Goal: Use online tool/utility: Utilize a website feature to perform a specific function

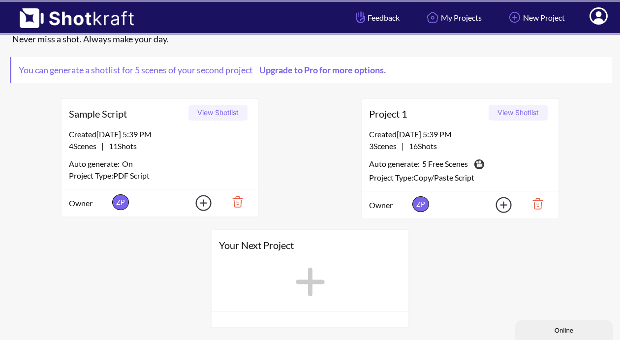
scroll to position [72, 0]
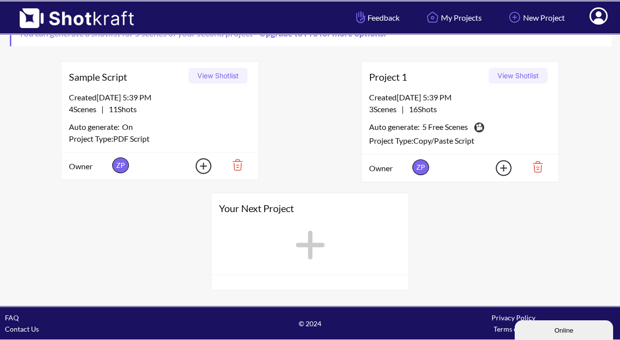
click at [302, 241] on icon at bounding box center [310, 245] width 40 height 44
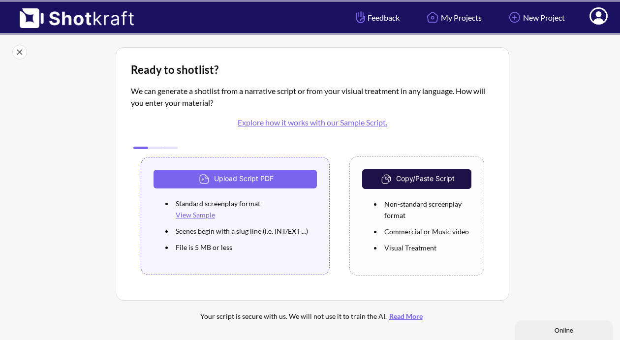
click at [524, 24] on link "New Project" at bounding box center [535, 17] width 73 height 26
click at [428, 174] on button "Copy/Paste Script" at bounding box center [416, 179] width 109 height 20
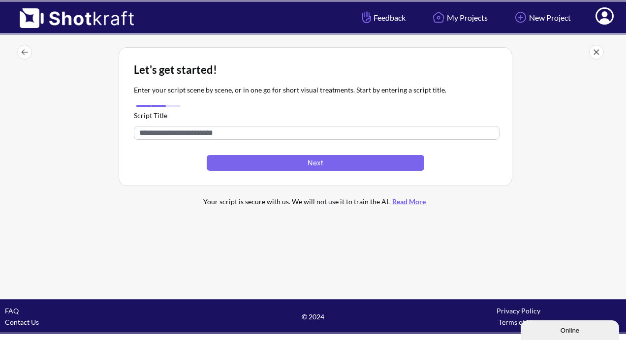
click at [288, 160] on button "Next" at bounding box center [315, 163] width 217 height 16
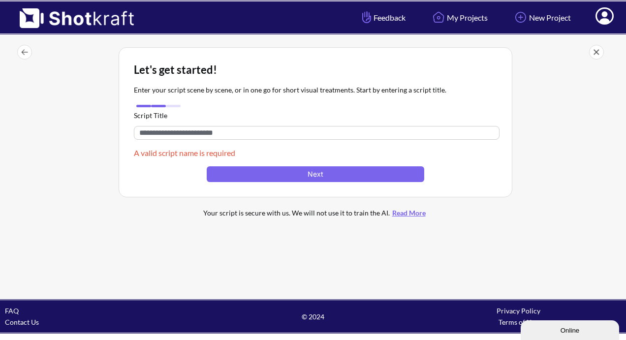
click at [223, 132] on input "text" at bounding box center [317, 133] width 366 height 14
type input "*********"
click at [275, 168] on button "Next" at bounding box center [315, 174] width 217 height 16
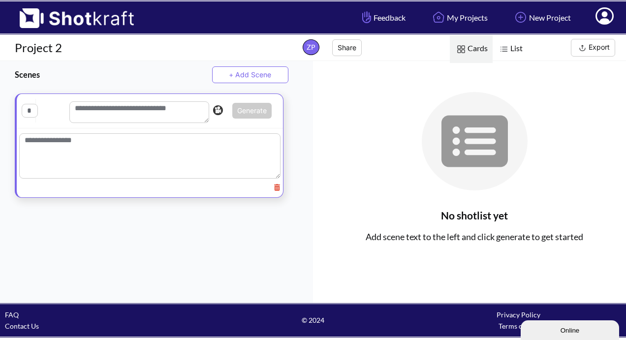
click at [152, 113] on textarea at bounding box center [139, 112] width 140 height 22
click at [34, 109] on input "text" at bounding box center [30, 111] width 16 height 14
type input "*"
click at [128, 109] on textarea at bounding box center [139, 112] width 140 height 22
click at [109, 153] on textarea at bounding box center [149, 157] width 261 height 45
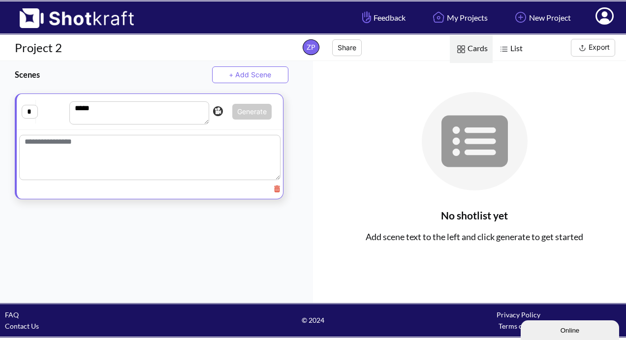
click at [128, 117] on textarea "*****" at bounding box center [139, 112] width 140 height 23
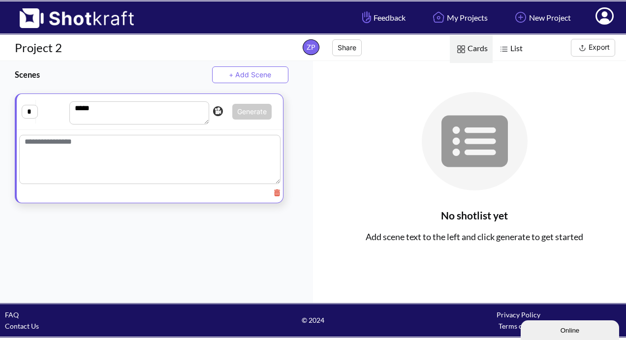
click at [108, 109] on textarea "*****" at bounding box center [139, 112] width 140 height 23
click at [100, 112] on textarea "*****" at bounding box center [139, 112] width 140 height 23
type textarea "*"
click at [32, 112] on input "*" at bounding box center [30, 112] width 16 height 14
click at [129, 111] on textarea at bounding box center [139, 112] width 140 height 23
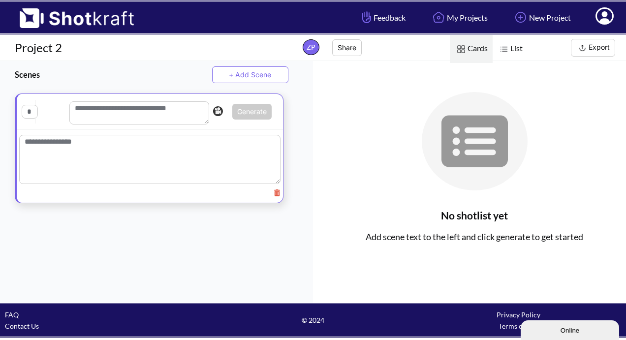
click at [314, 138] on div "No shotlist yet Add scene text to the left and click generate to get started" at bounding box center [469, 182] width 313 height 242
click at [503, 47] on img at bounding box center [503, 49] width 13 height 13
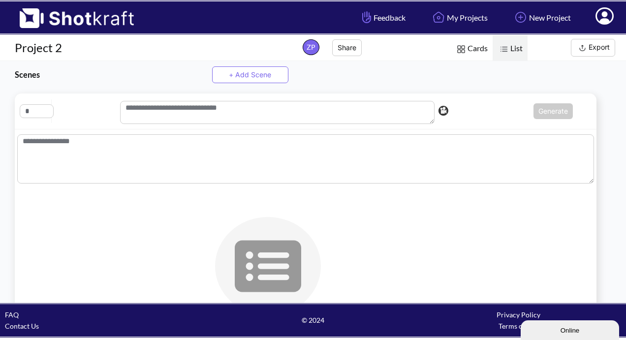
click at [483, 45] on span "Cards" at bounding box center [471, 49] width 43 height 28
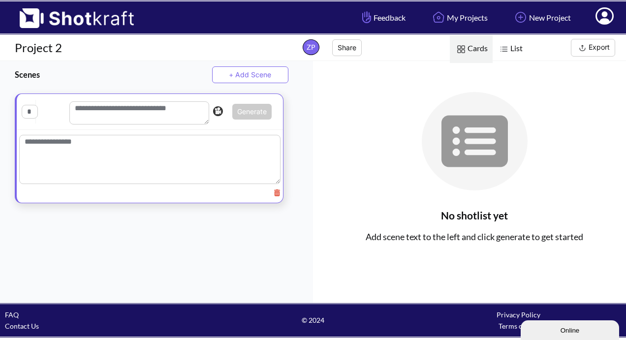
click at [162, 111] on textarea at bounding box center [139, 112] width 140 height 23
type textarea "*****"
click at [114, 150] on textarea at bounding box center [149, 159] width 261 height 49
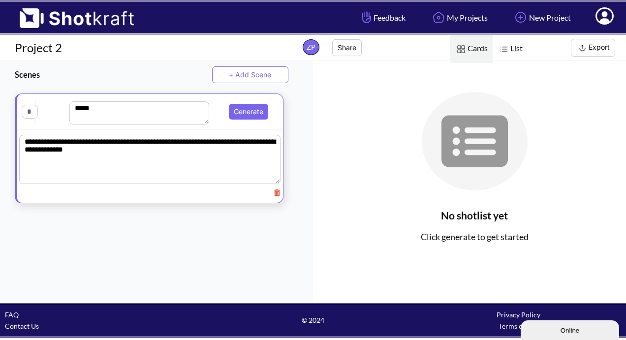
type textarea "**********"
click at [28, 114] on input "text" at bounding box center [30, 112] width 16 height 14
type input "*"
click at [253, 114] on button "Generate" at bounding box center [248, 112] width 39 height 16
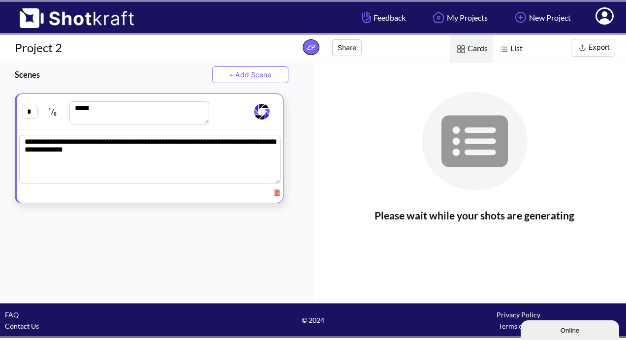
click at [55, 113] on span "8" at bounding box center [55, 114] width 3 height 6
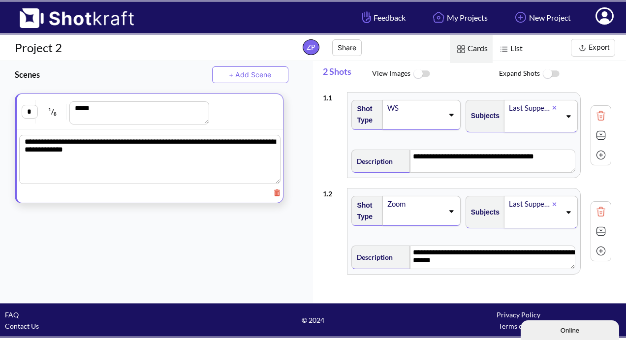
click at [554, 74] on img at bounding box center [551, 73] width 22 height 21
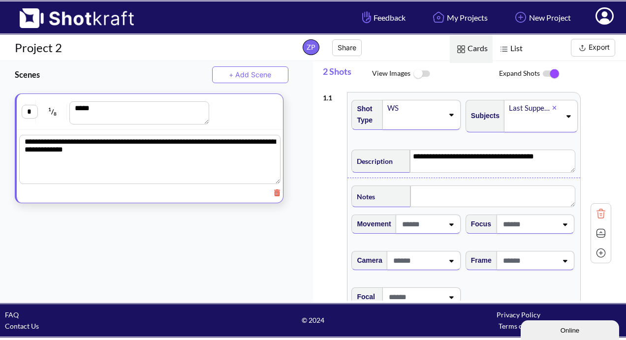
click at [549, 75] on img at bounding box center [551, 73] width 22 height 21
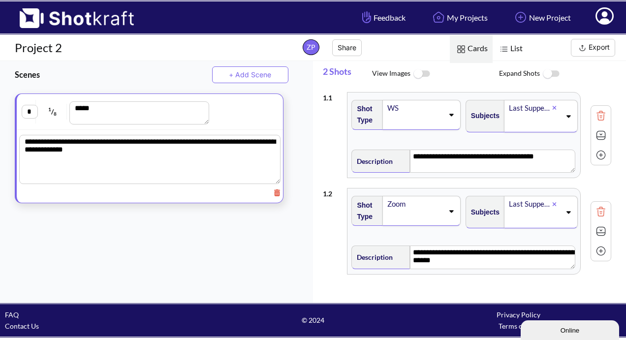
click at [417, 73] on img at bounding box center [421, 73] width 22 height 21
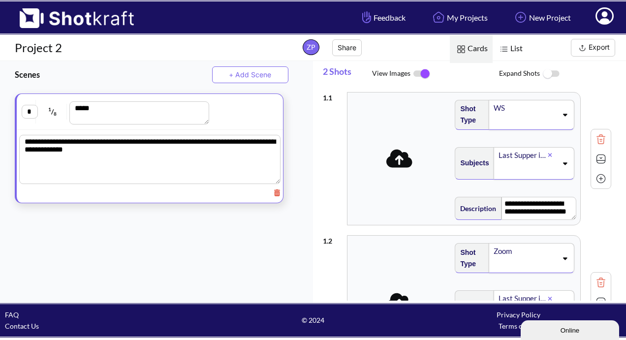
click at [417, 73] on img at bounding box center [421, 73] width 22 height 21
